Goal: Information Seeking & Learning: Find specific fact

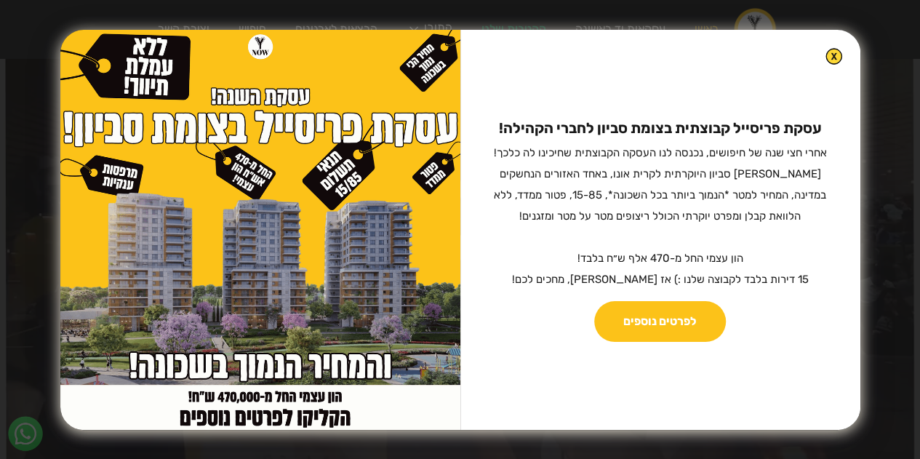
click at [825, 55] on img at bounding box center [833, 56] width 17 height 17
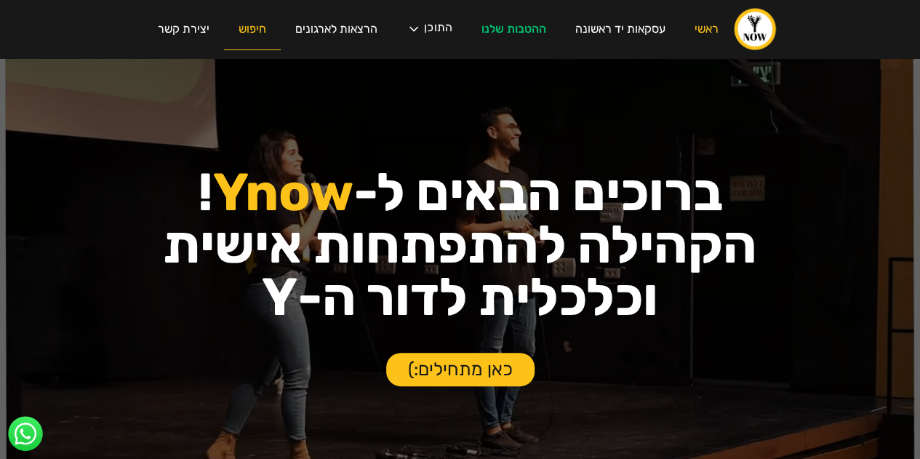
click at [239, 29] on link "חיפוש" at bounding box center [252, 29] width 57 height 41
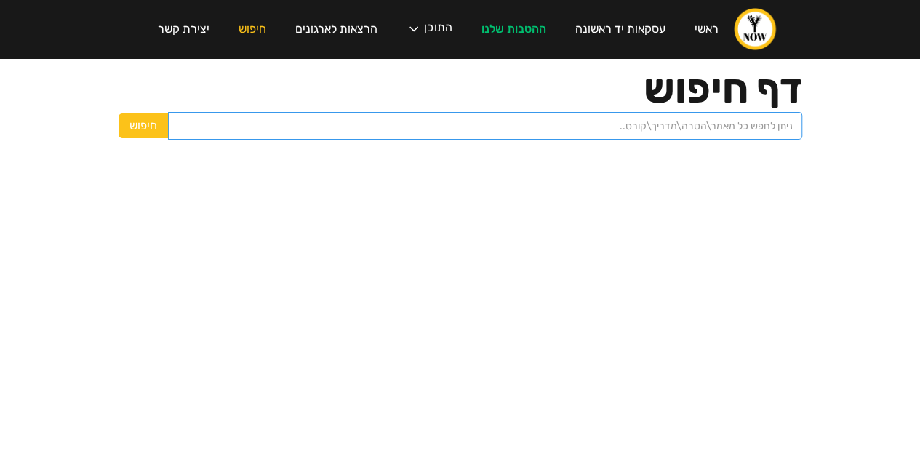
click at [666, 122] on input "search" at bounding box center [485, 126] width 634 height 28
type input "c"
type input "[PERSON_NAME]"
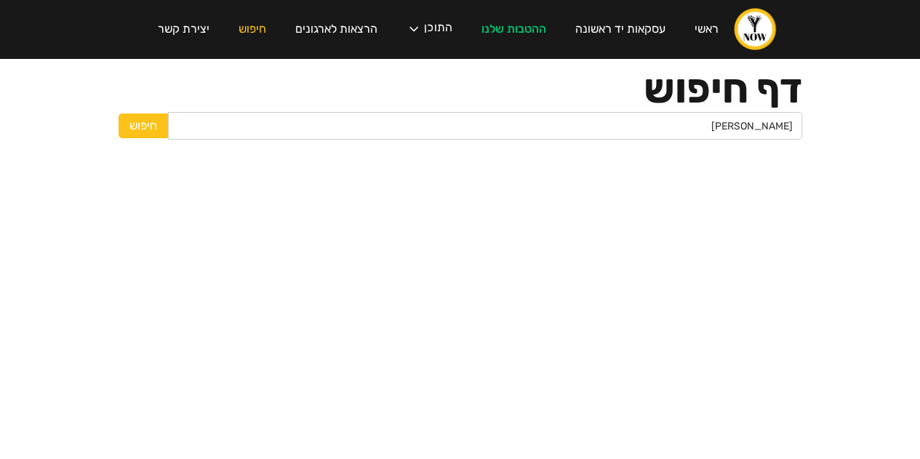
click at [137, 133] on input "חיפוש" at bounding box center [143, 125] width 49 height 25
click at [159, 132] on input "חיפוש" at bounding box center [143, 125] width 49 height 25
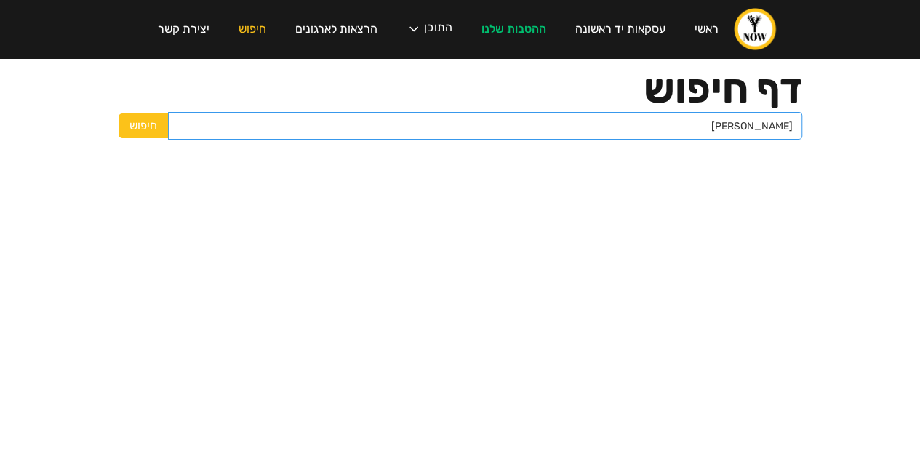
click at [689, 121] on input "[PERSON_NAME]" at bounding box center [485, 126] width 634 height 28
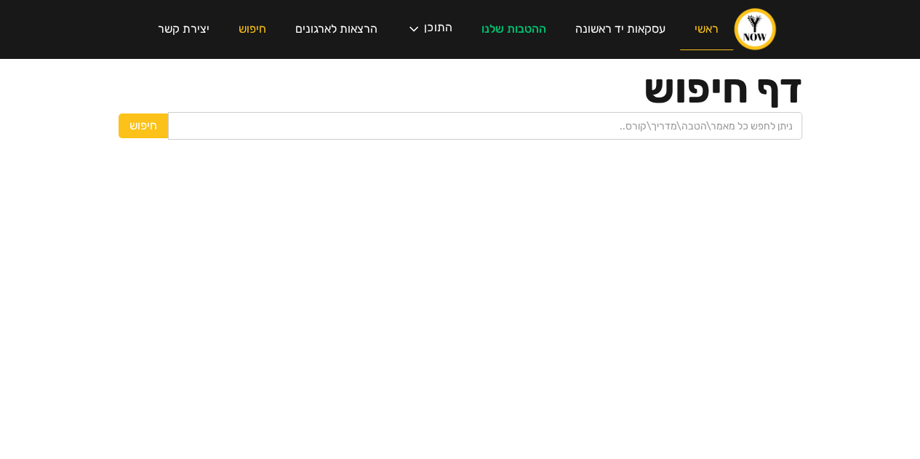
click at [720, 33] on link "ראשי" at bounding box center [706, 29] width 53 height 41
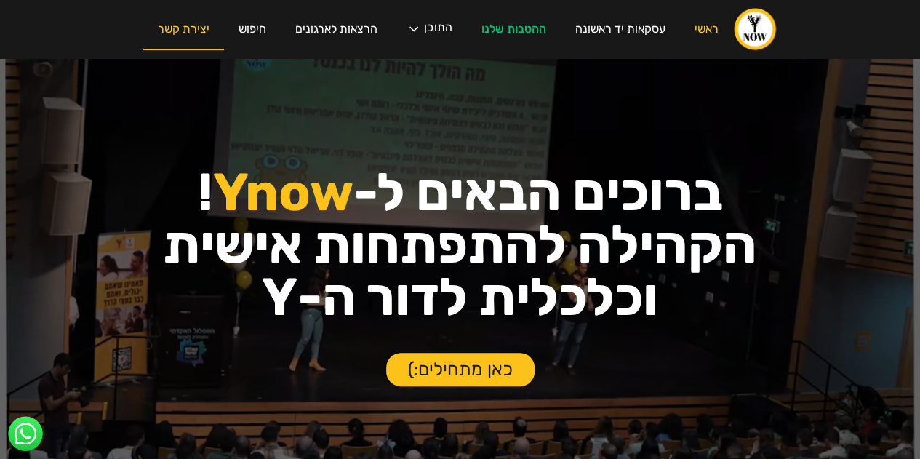
click at [189, 25] on link "יצירת קשר" at bounding box center [183, 29] width 81 height 41
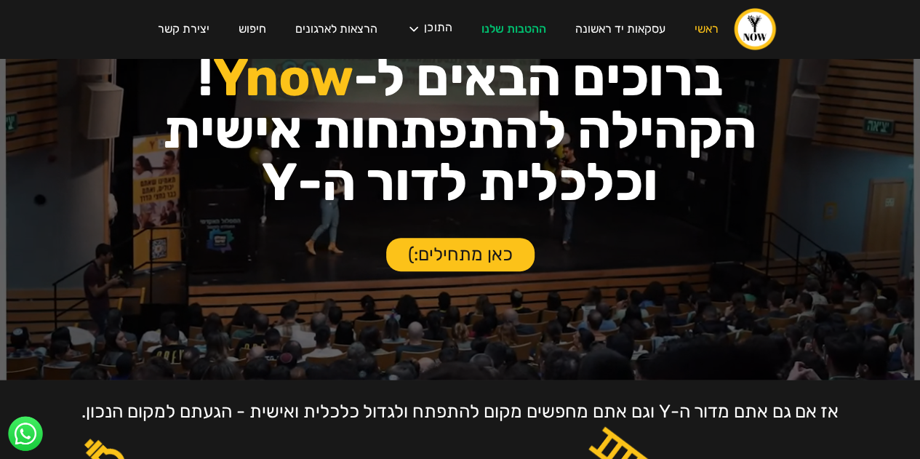
scroll to position [218, 0]
